Goal: Navigation & Orientation: Find specific page/section

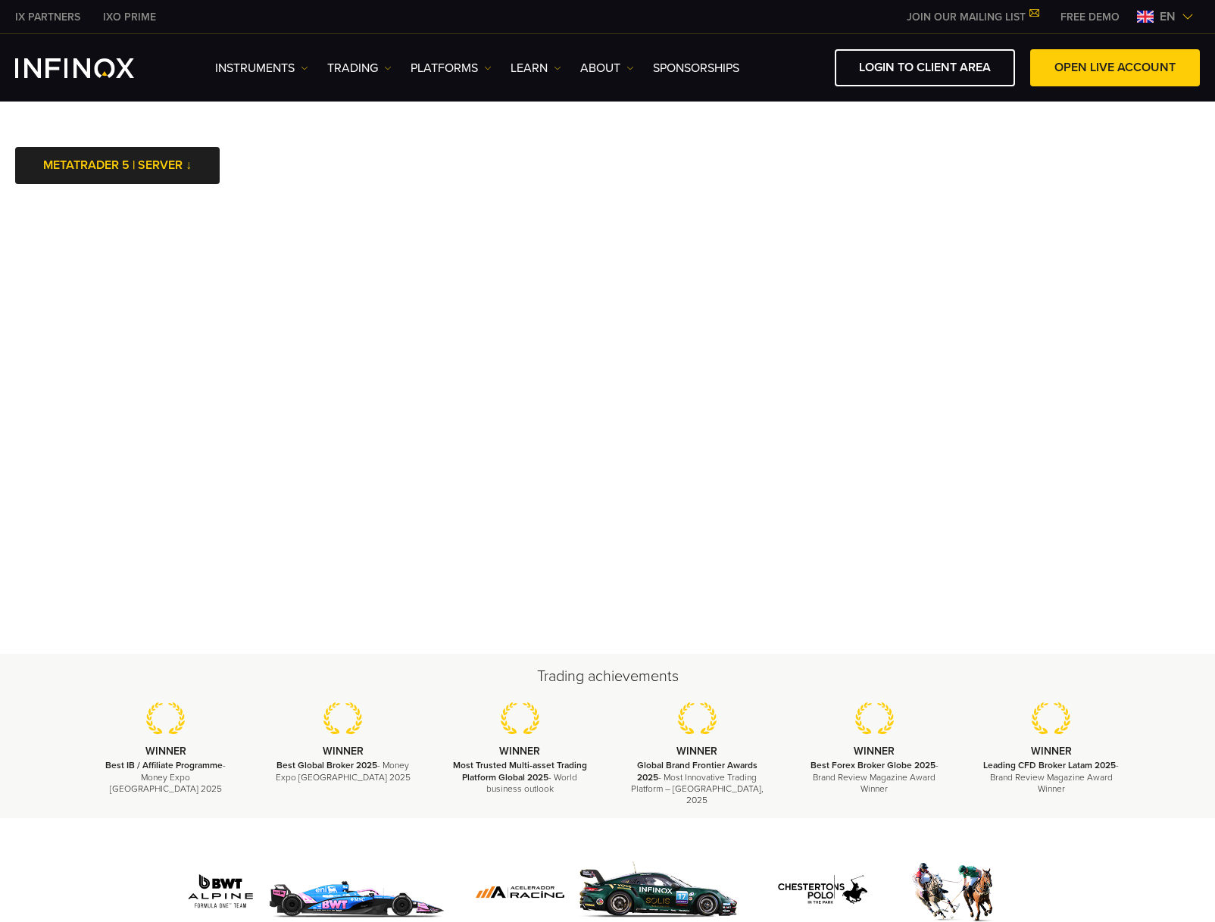
click at [73, 844] on div at bounding box center [607, 873] width 1215 height 110
click at [86, 825] on div at bounding box center [607, 873] width 1215 height 110
drag, startPoint x: 31, startPoint y: 881, endPoint x: 61, endPoint y: 788, distance: 97.2
click at [31, 881] on div at bounding box center [607, 873] width 1215 height 110
drag, startPoint x: 45, startPoint y: 853, endPoint x: 226, endPoint y: 774, distance: 196.7
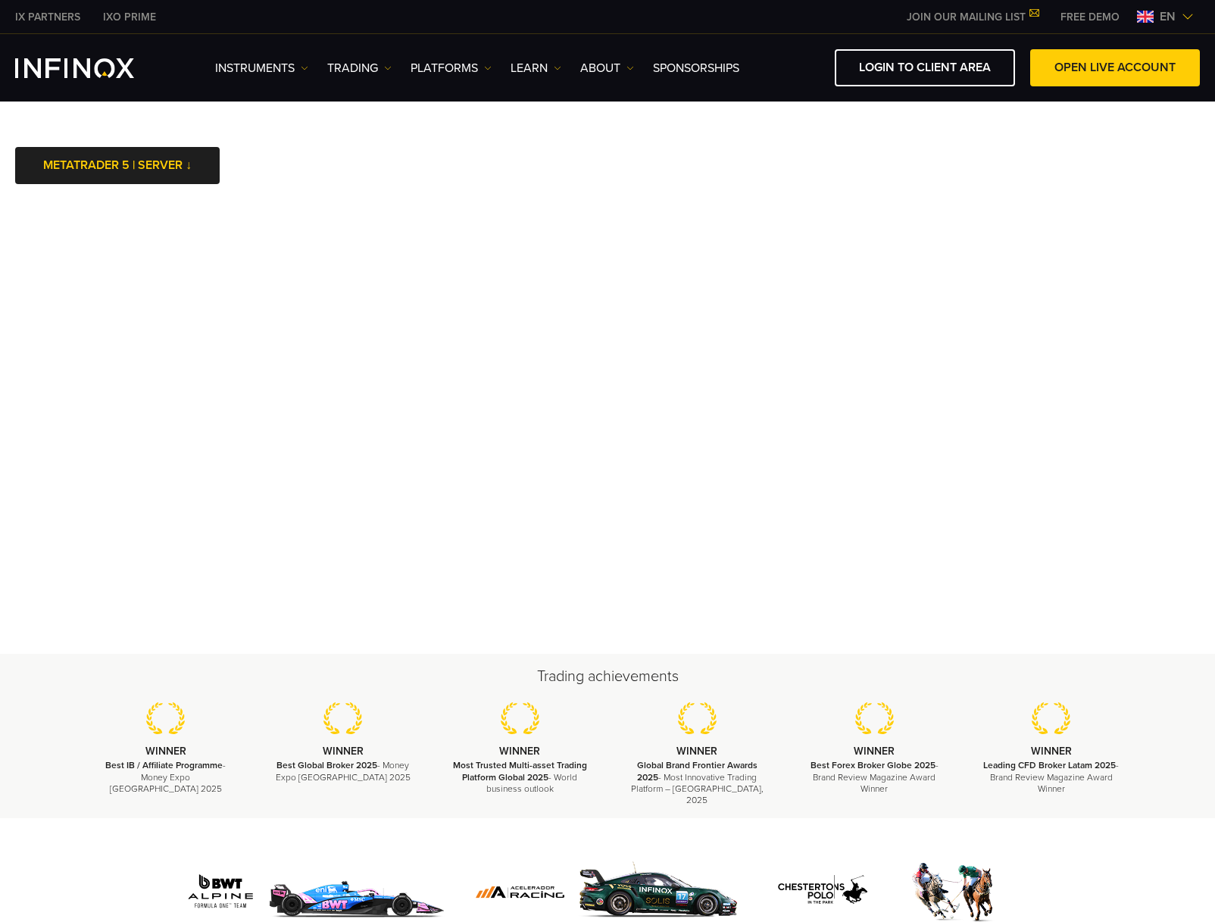
click at [49, 847] on div at bounding box center [607, 873] width 1215 height 110
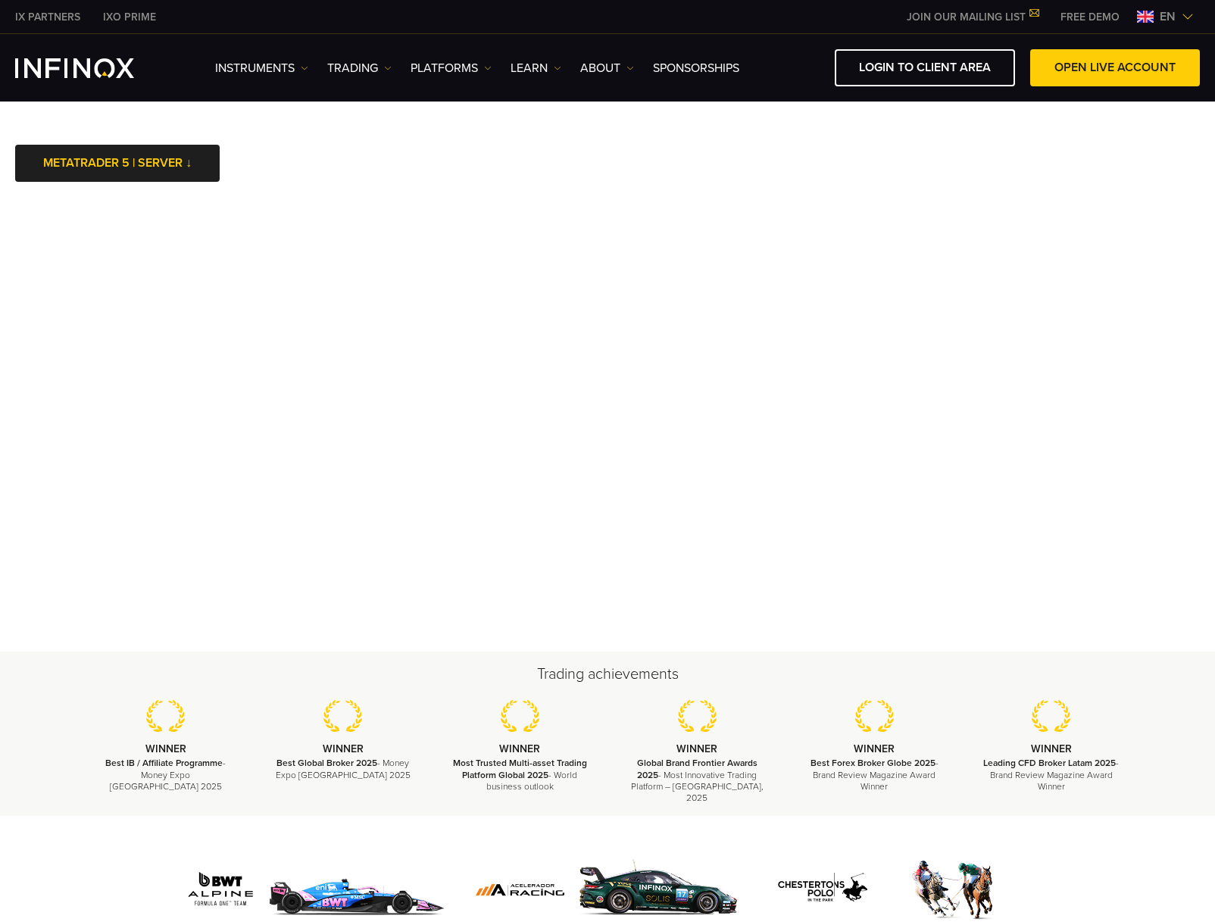
scroll to position [3, 0]
click at [83, 856] on div at bounding box center [607, 889] width 1060 height 72
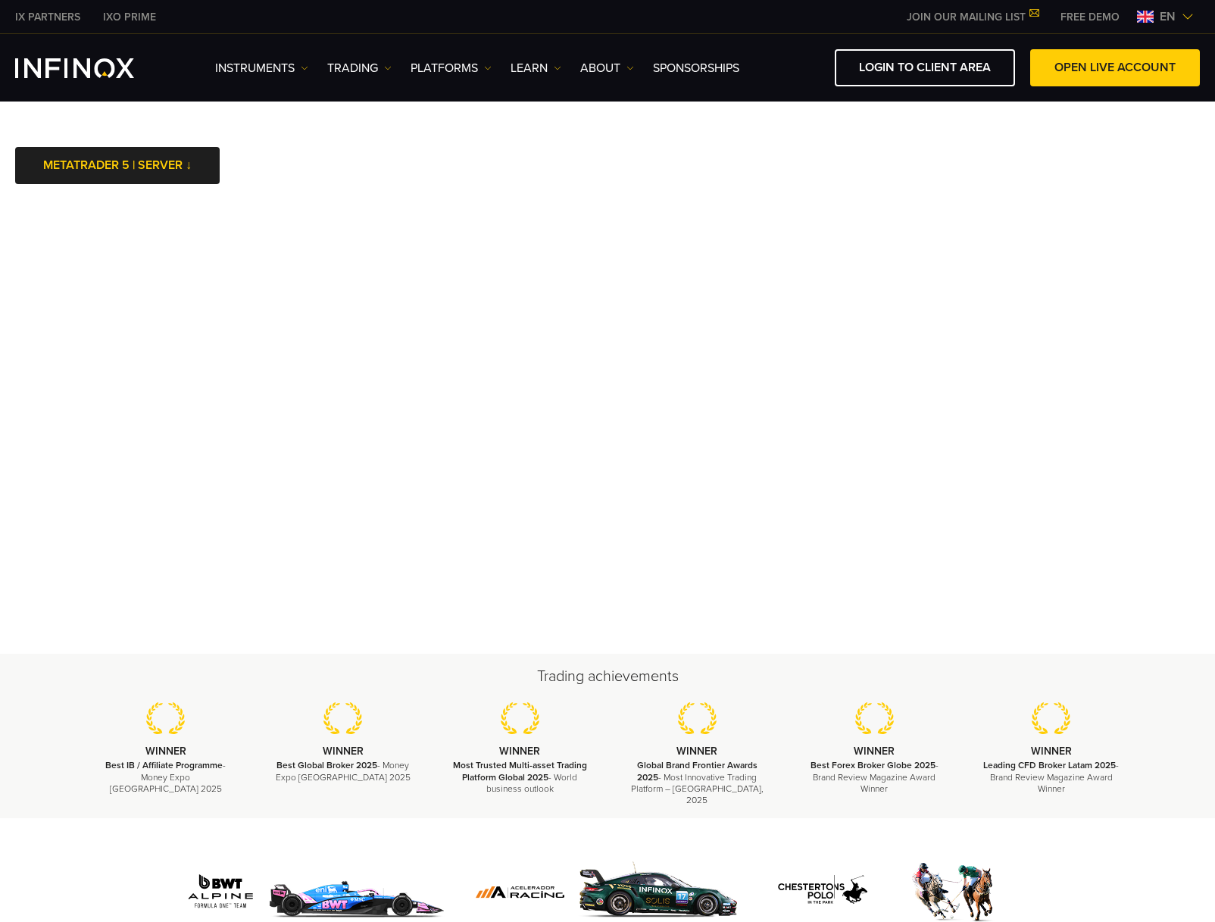
scroll to position [0, 0]
click at [55, 827] on div at bounding box center [607, 873] width 1215 height 110
click at [944, 820] on div at bounding box center [607, 873] width 1215 height 110
click at [33, 859] on div at bounding box center [607, 873] width 1215 height 110
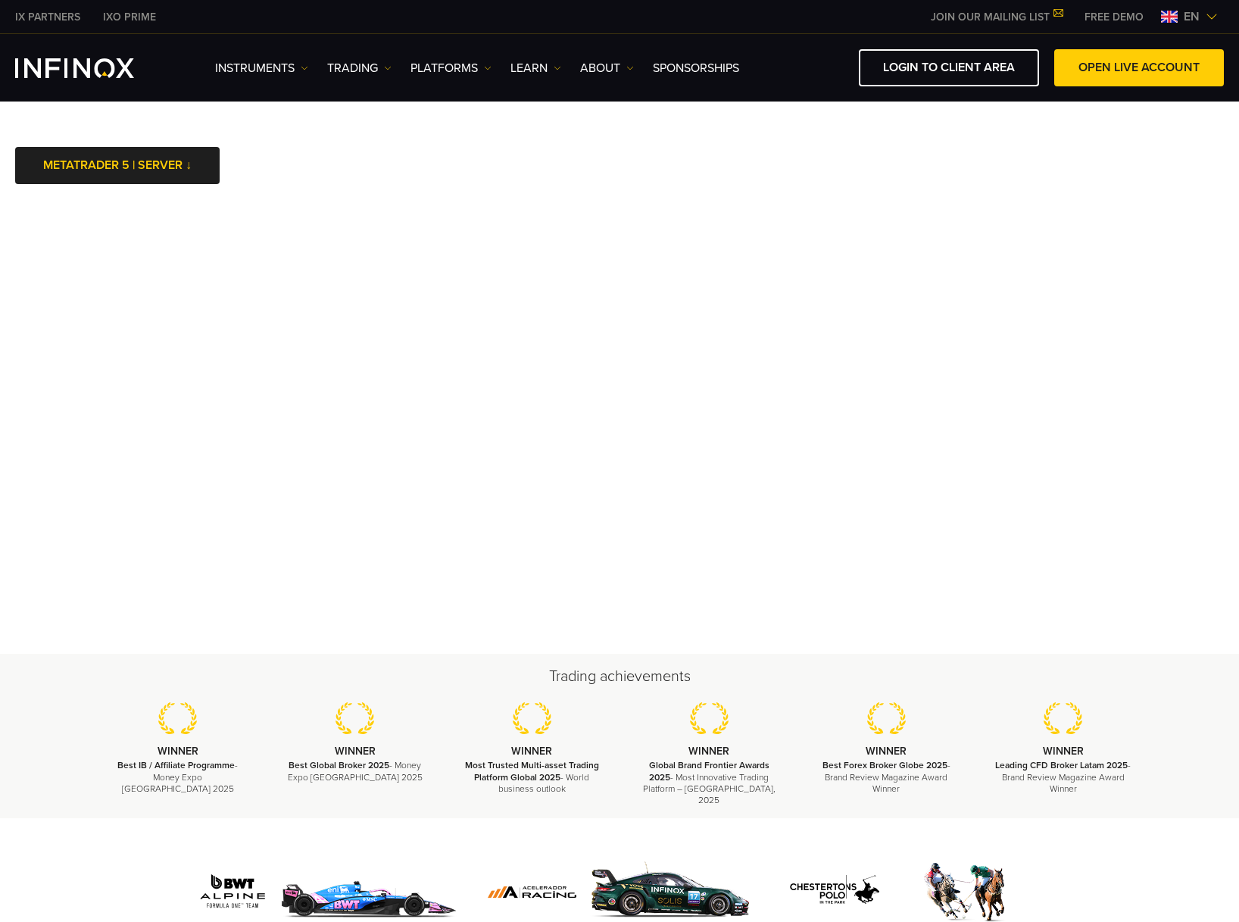
click at [36, 803] on div "Trading achievements WINNER Best IB / Affiliate Programme - Money Expo [GEOGRAP…" at bounding box center [619, 735] width 1239 height 164
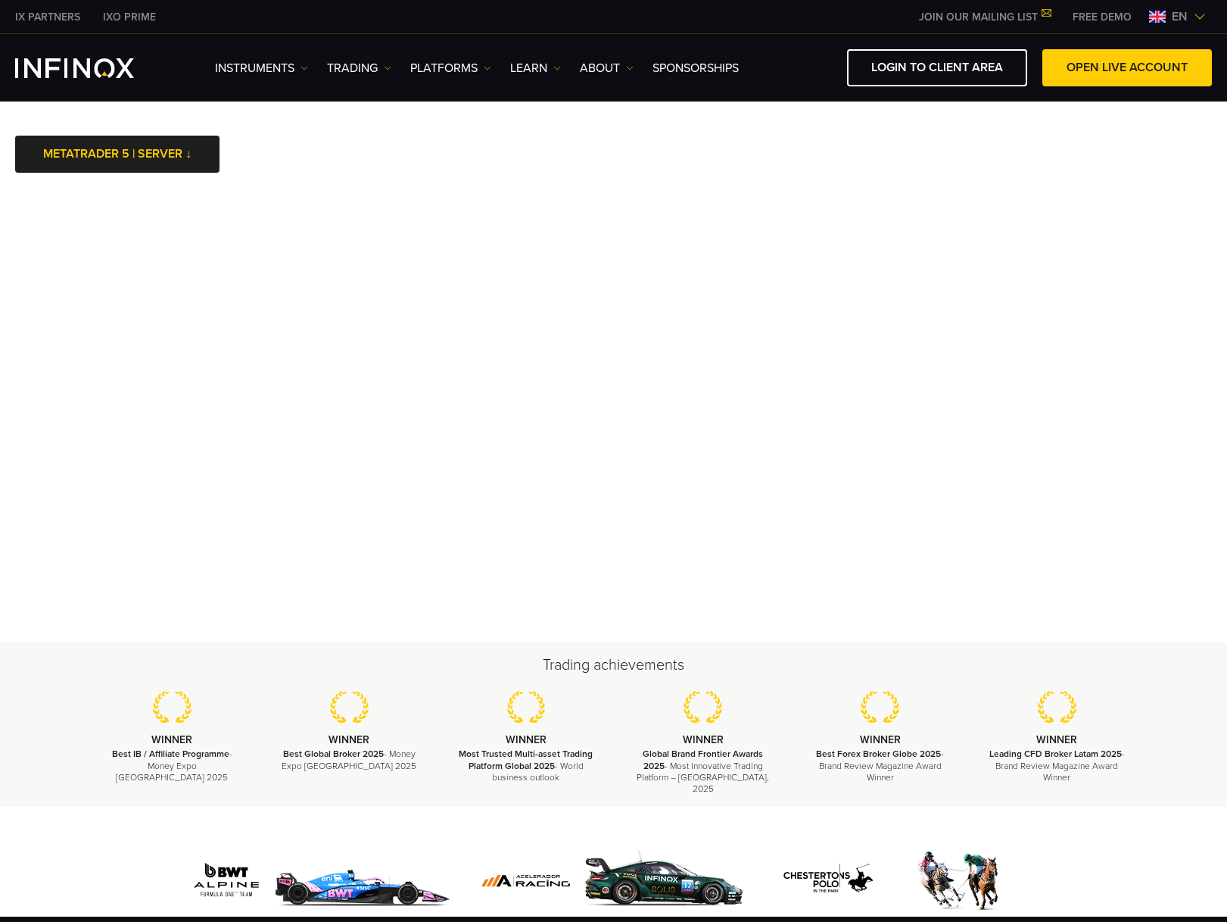
click at [58, 855] on div at bounding box center [613, 861] width 1227 height 110
click at [58, 812] on div at bounding box center [613, 861] width 1227 height 110
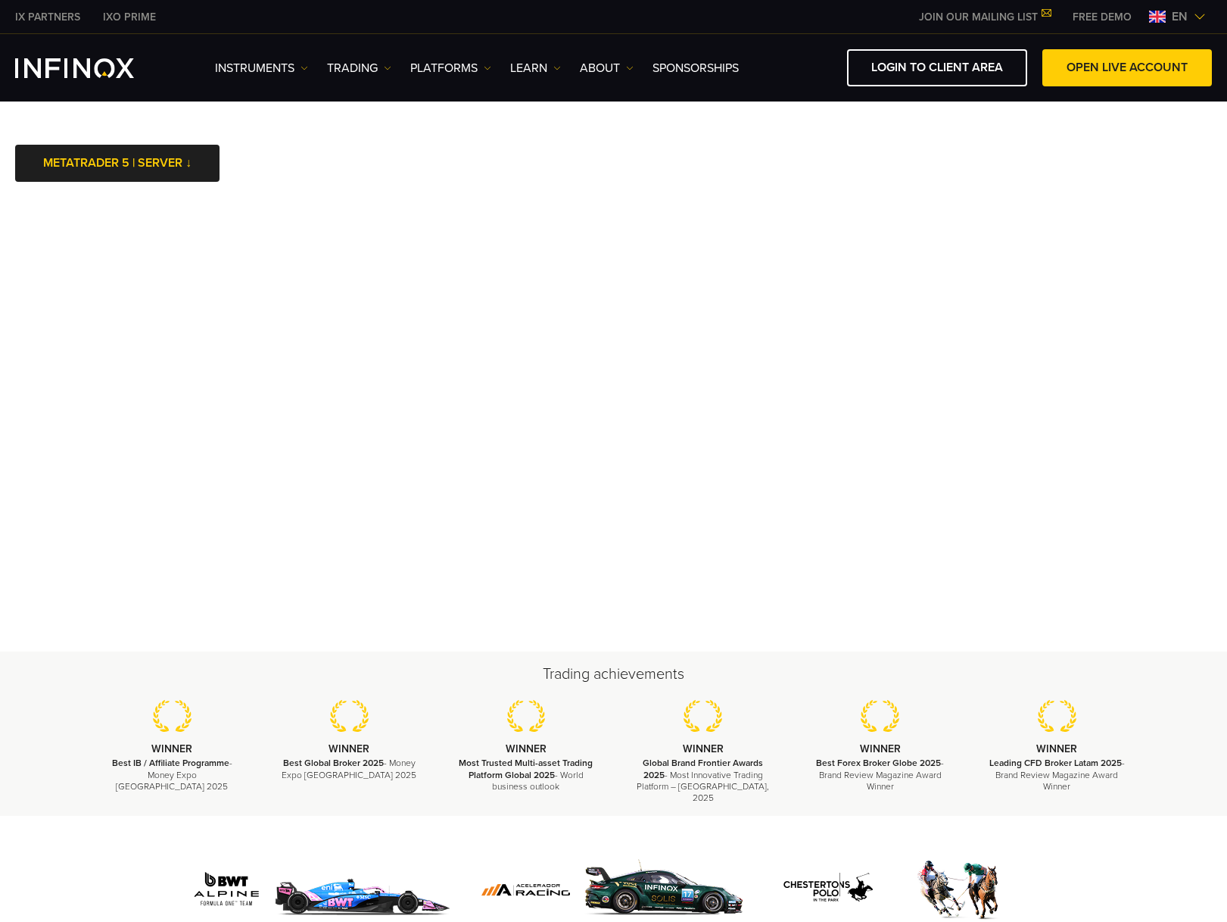
scroll to position [3, 0]
click at [60, 831] on div at bounding box center [613, 870] width 1227 height 110
click at [58, 822] on div at bounding box center [613, 870] width 1227 height 110
click at [70, 856] on div at bounding box center [614, 889] width 1090 height 72
click at [76, 831] on div at bounding box center [613, 870] width 1227 height 110
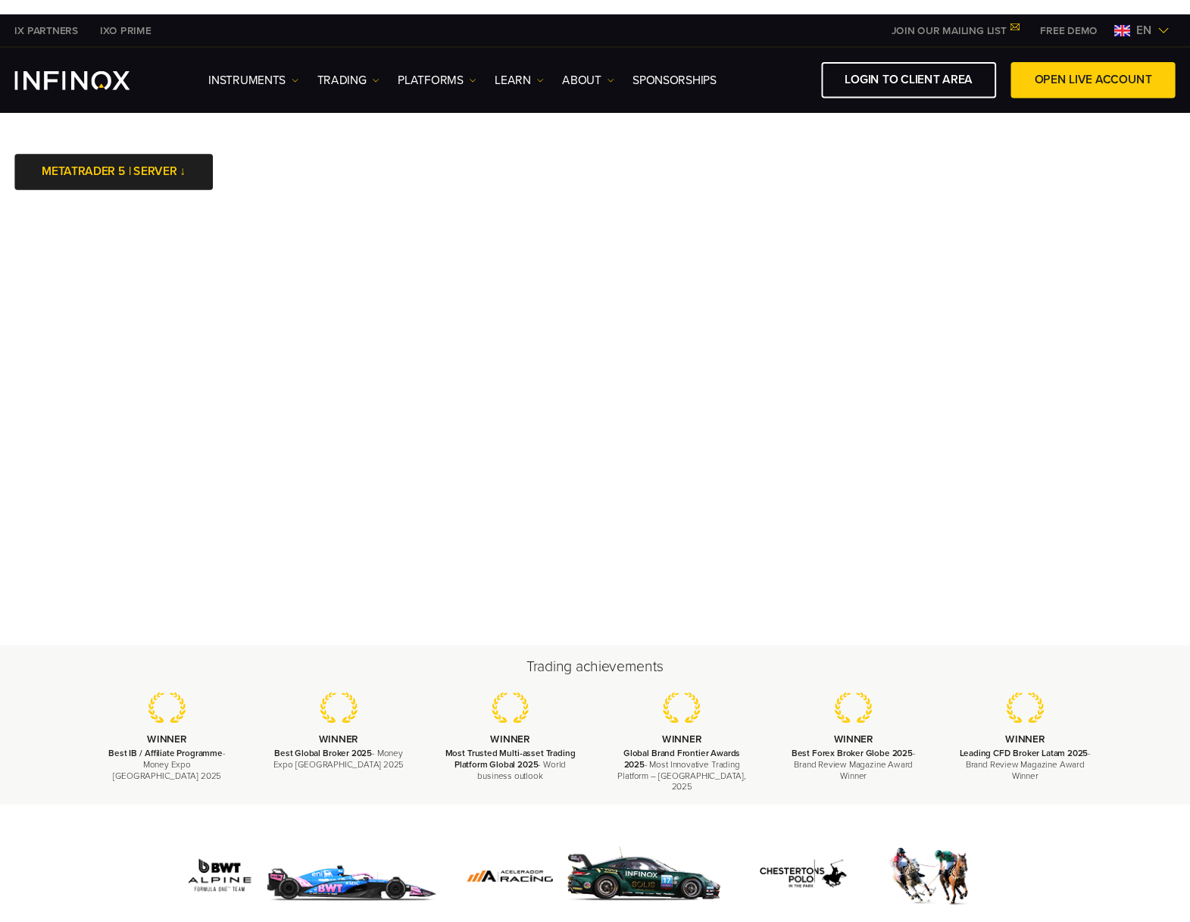
scroll to position [0, 0]
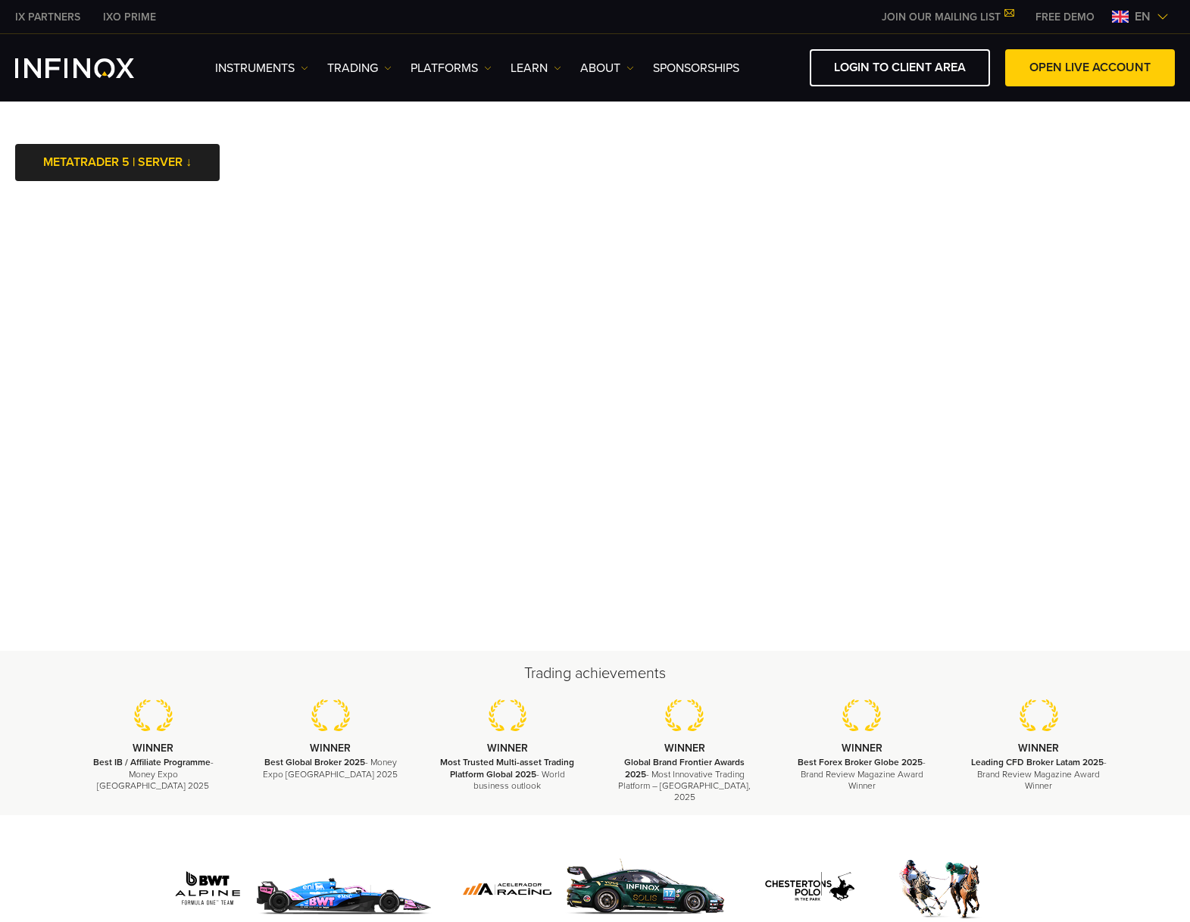
click at [62, 867] on div at bounding box center [595, 889] width 1090 height 72
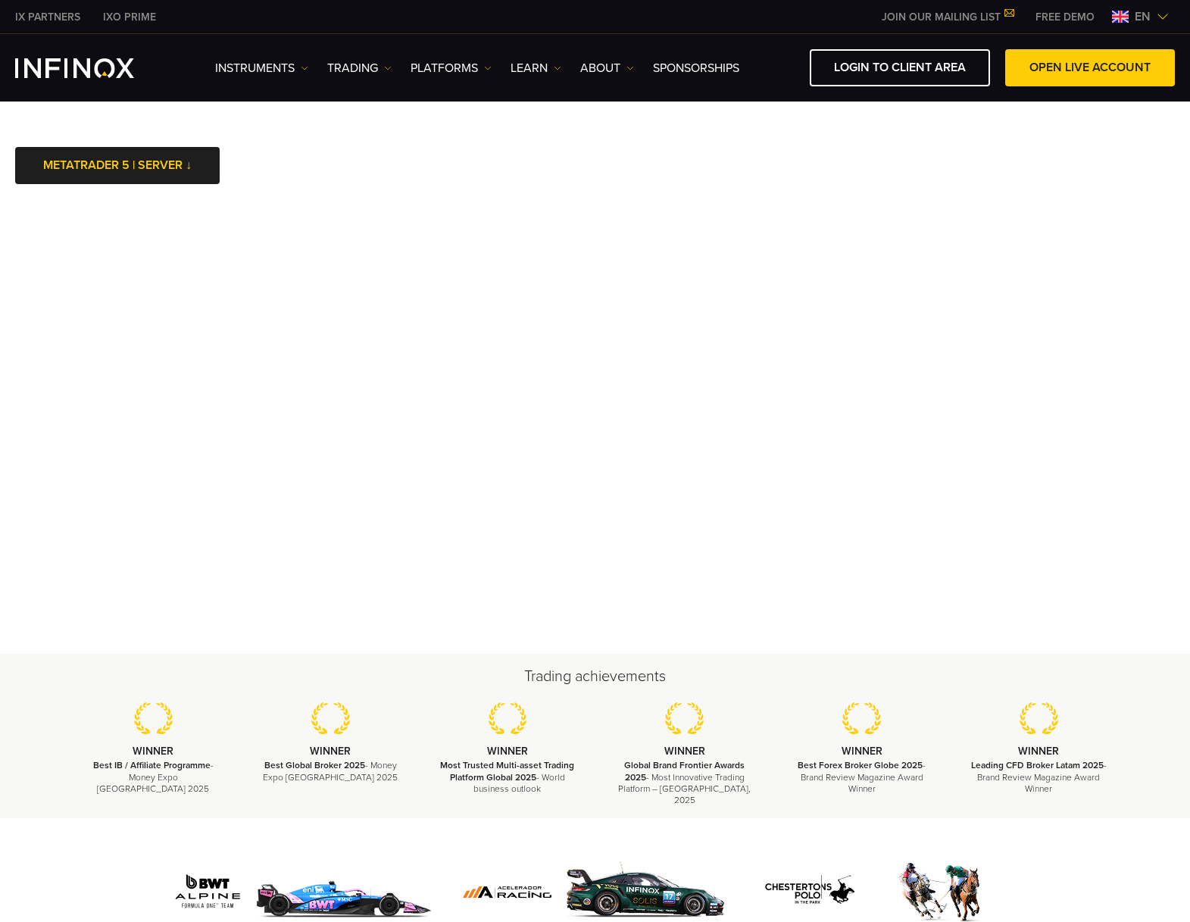
click at [570, 819] on div at bounding box center [595, 873] width 1190 height 110
click at [77, 866] on div at bounding box center [595, 892] width 1060 height 72
click at [62, 856] on div at bounding box center [595, 892] width 1090 height 72
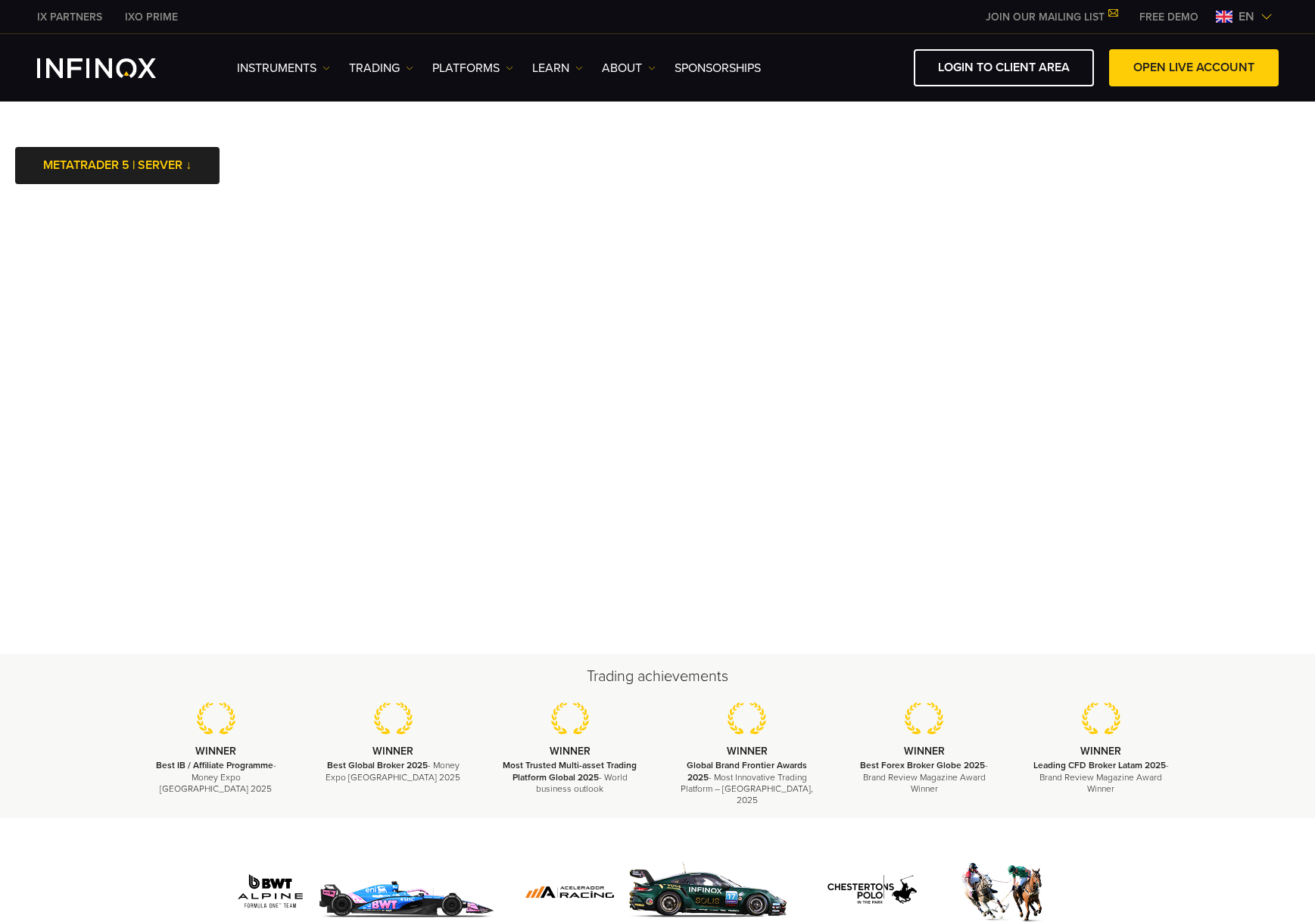
click at [123, 834] on div at bounding box center [657, 873] width 1315 height 110
